Goal: Task Accomplishment & Management: Complete application form

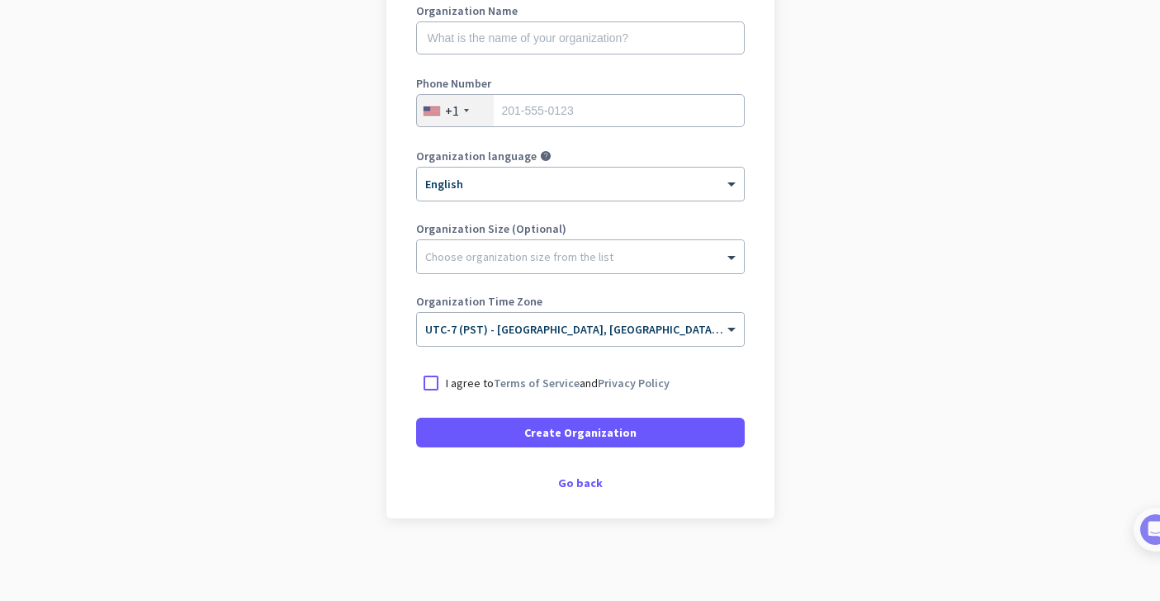
scroll to position [239, 0]
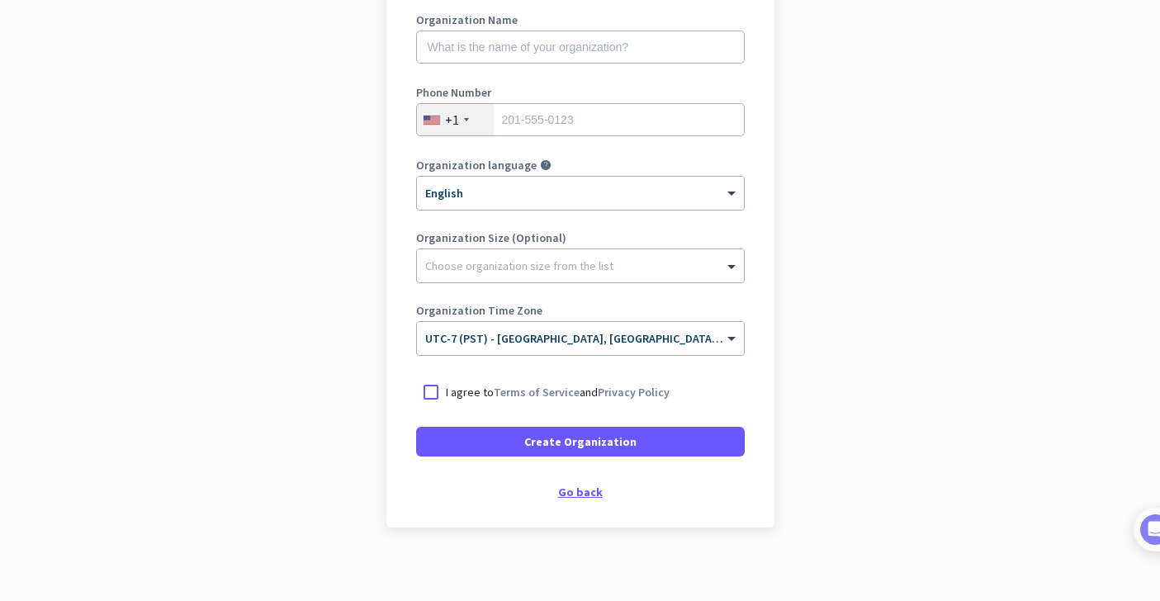
click at [578, 490] on div "Go back" at bounding box center [580, 492] width 329 height 12
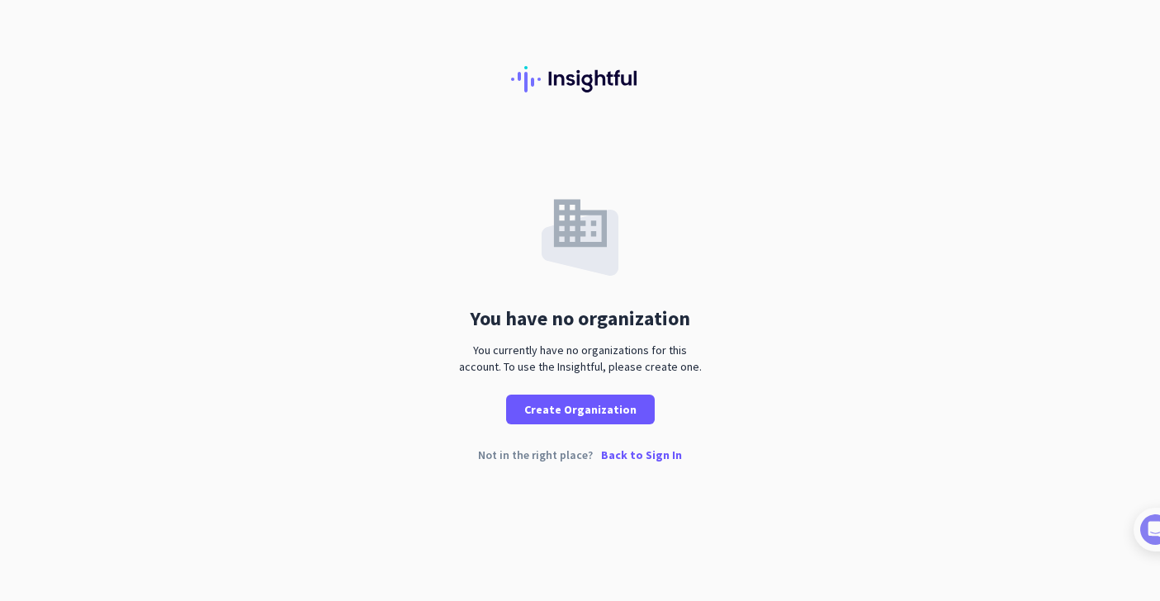
click at [644, 458] on p "Back to Sign In" at bounding box center [641, 455] width 81 height 12
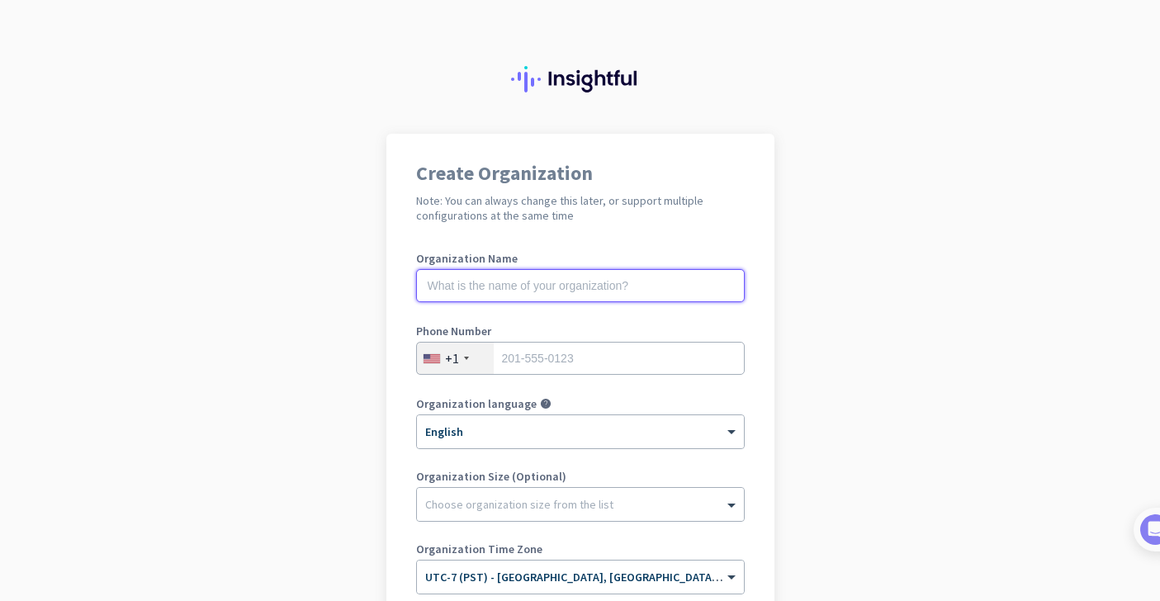
click at [591, 282] on input "text" at bounding box center [580, 285] width 329 height 33
type input "Mercor"
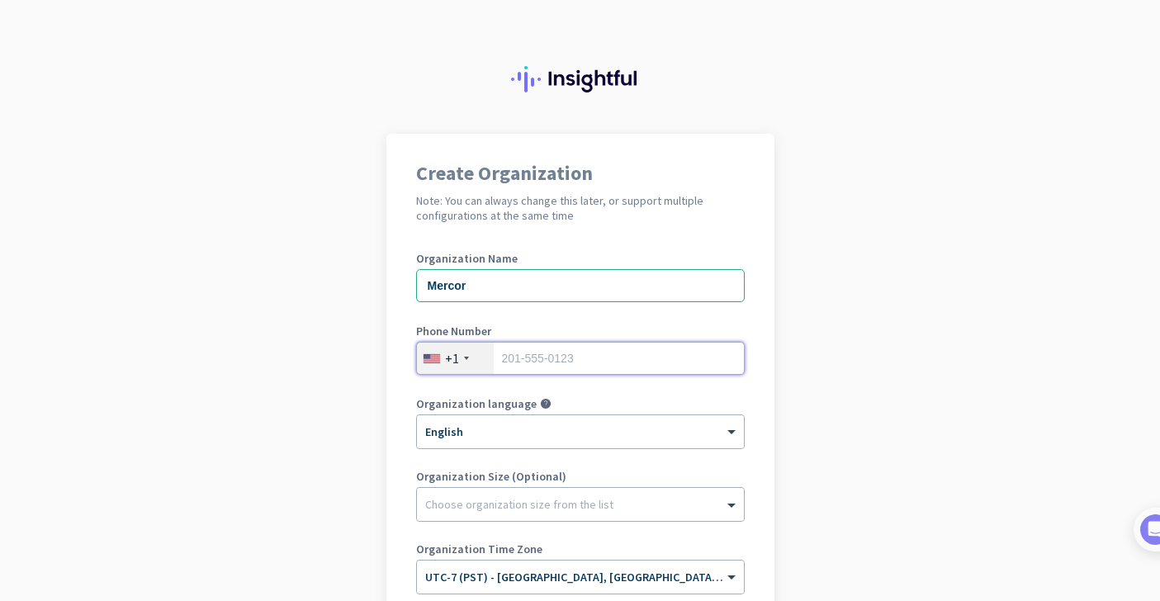
click at [590, 351] on input "tel" at bounding box center [580, 358] width 329 height 33
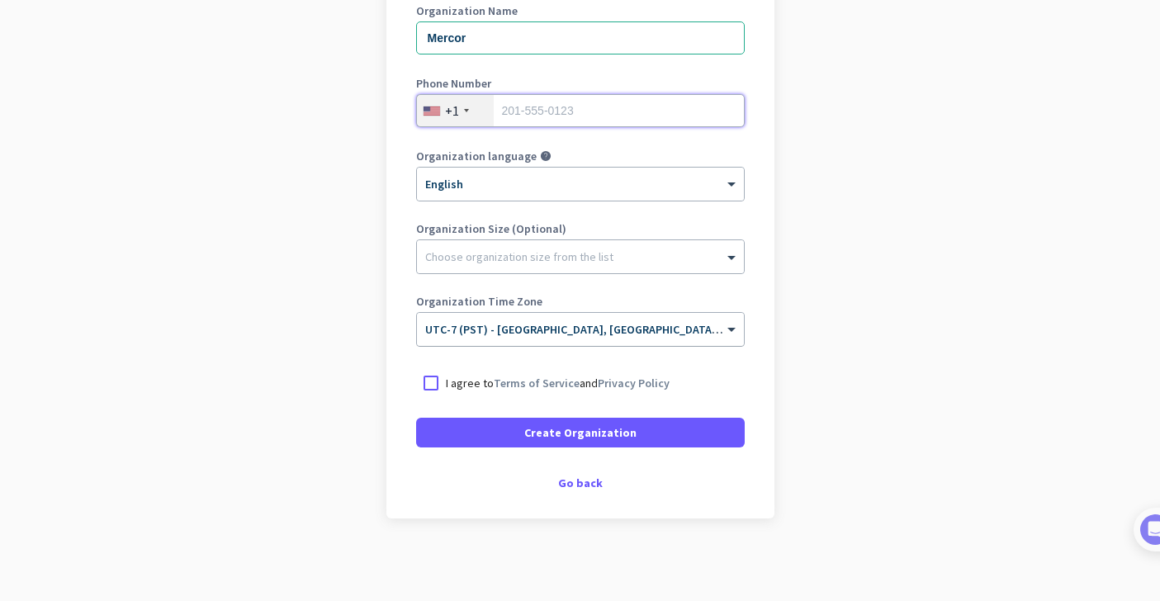
scroll to position [163, 0]
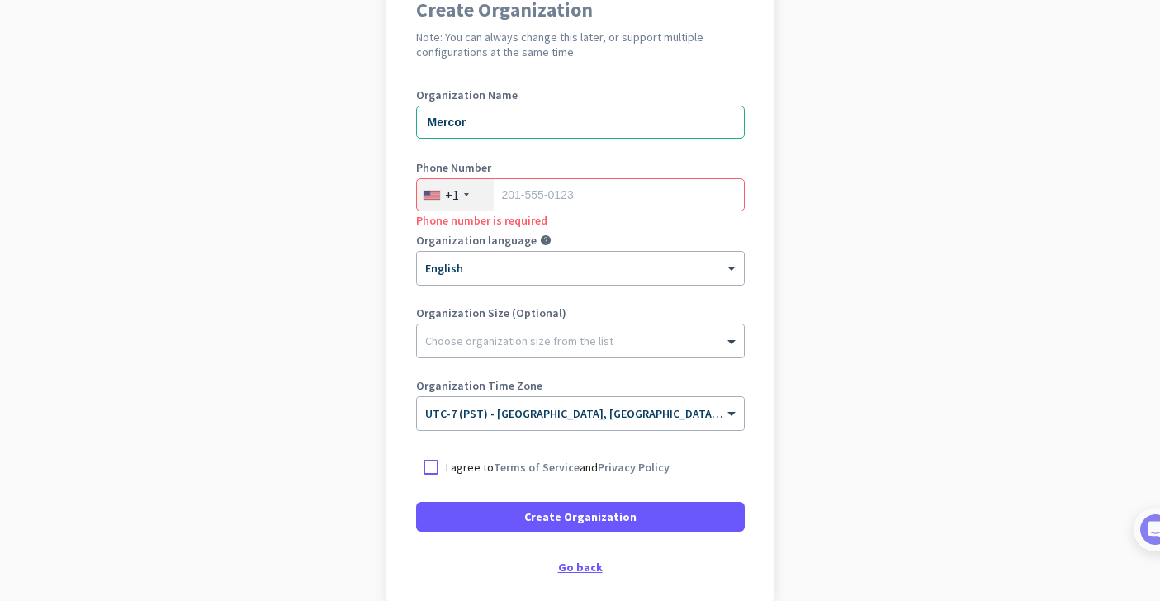
click at [574, 566] on div "Go back" at bounding box center [580, 567] width 329 height 12
